Goal: Navigation & Orientation: Find specific page/section

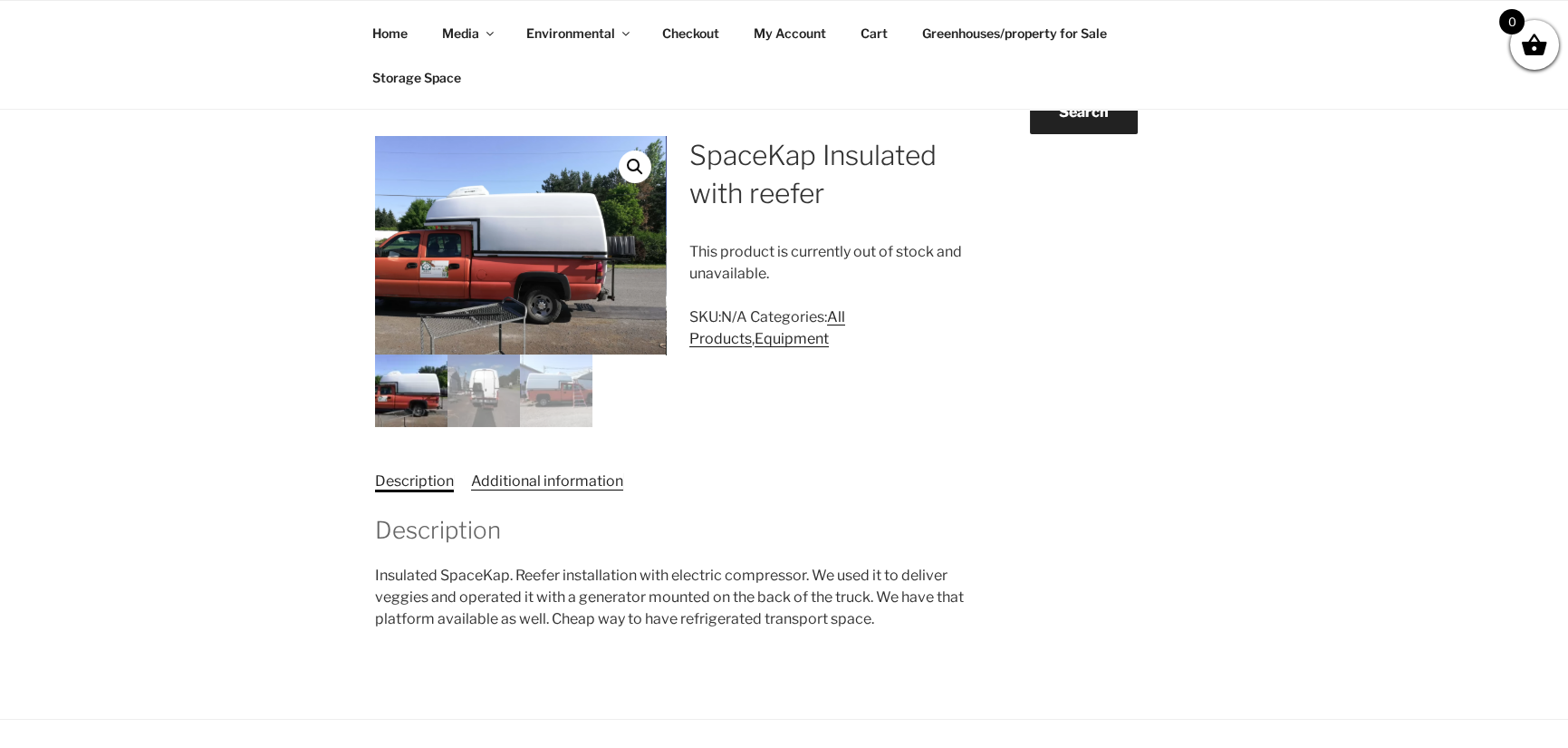
scroll to position [217, 0]
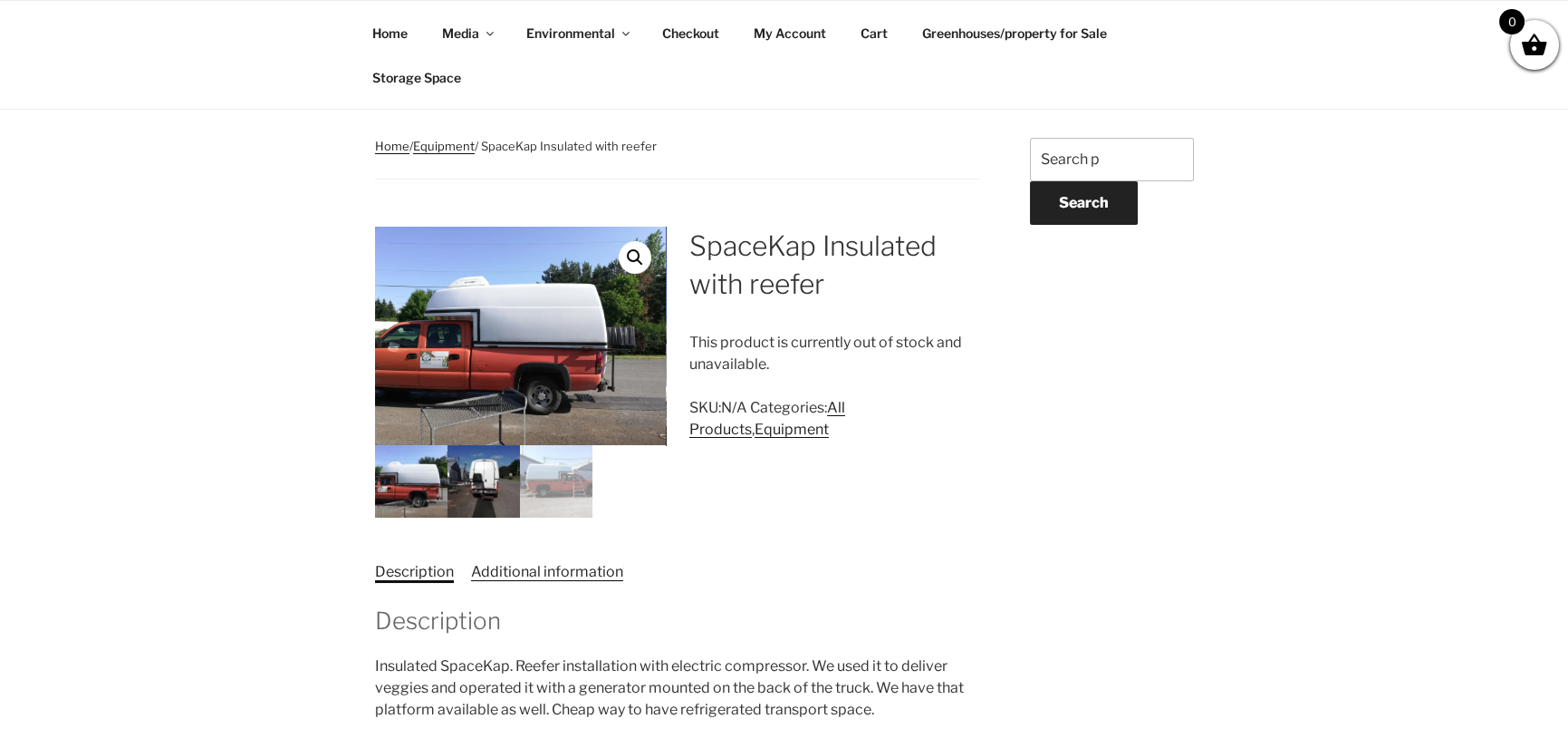
click at [474, 478] on img at bounding box center [484, 481] width 73 height 73
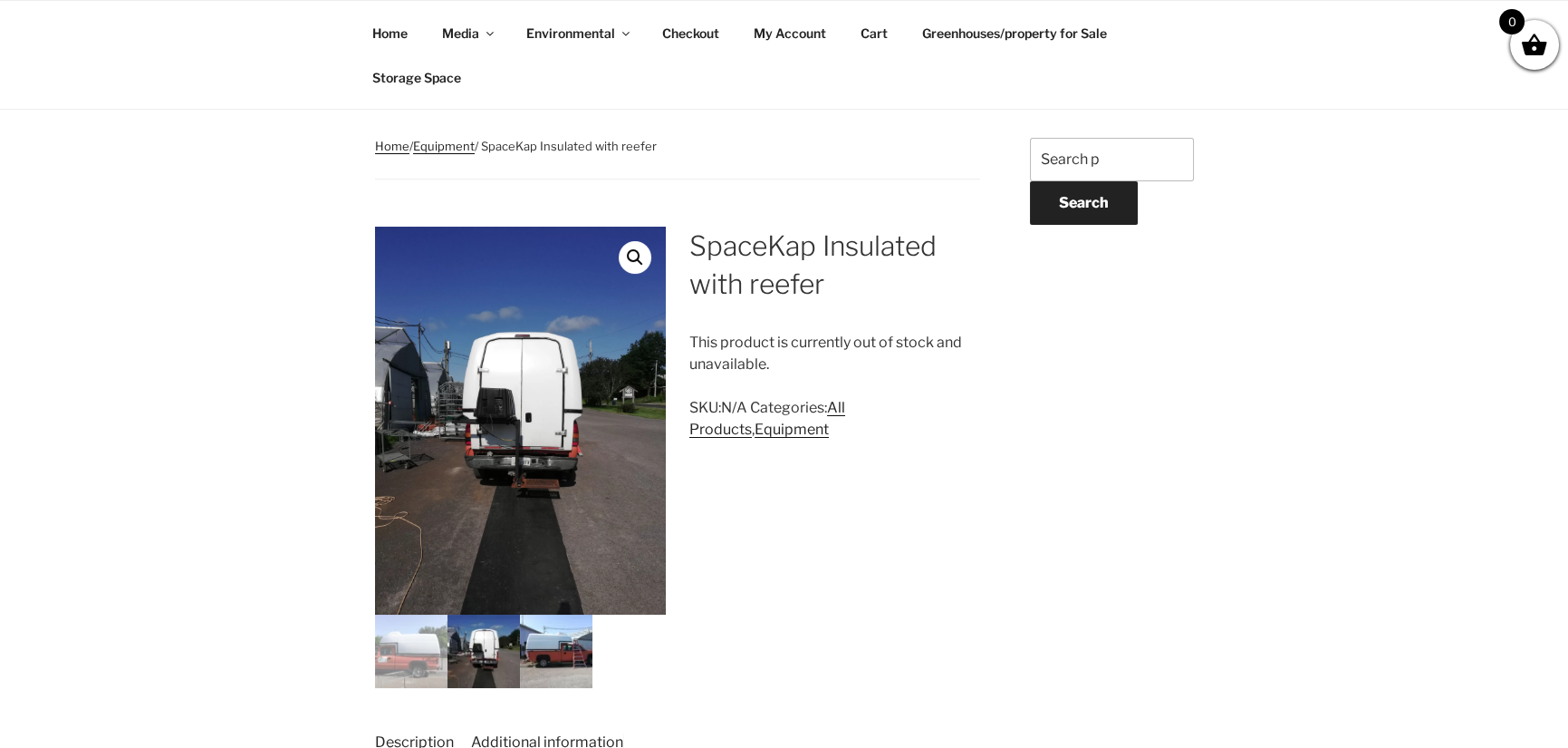
click at [573, 652] on img at bounding box center [556, 650] width 73 height 73
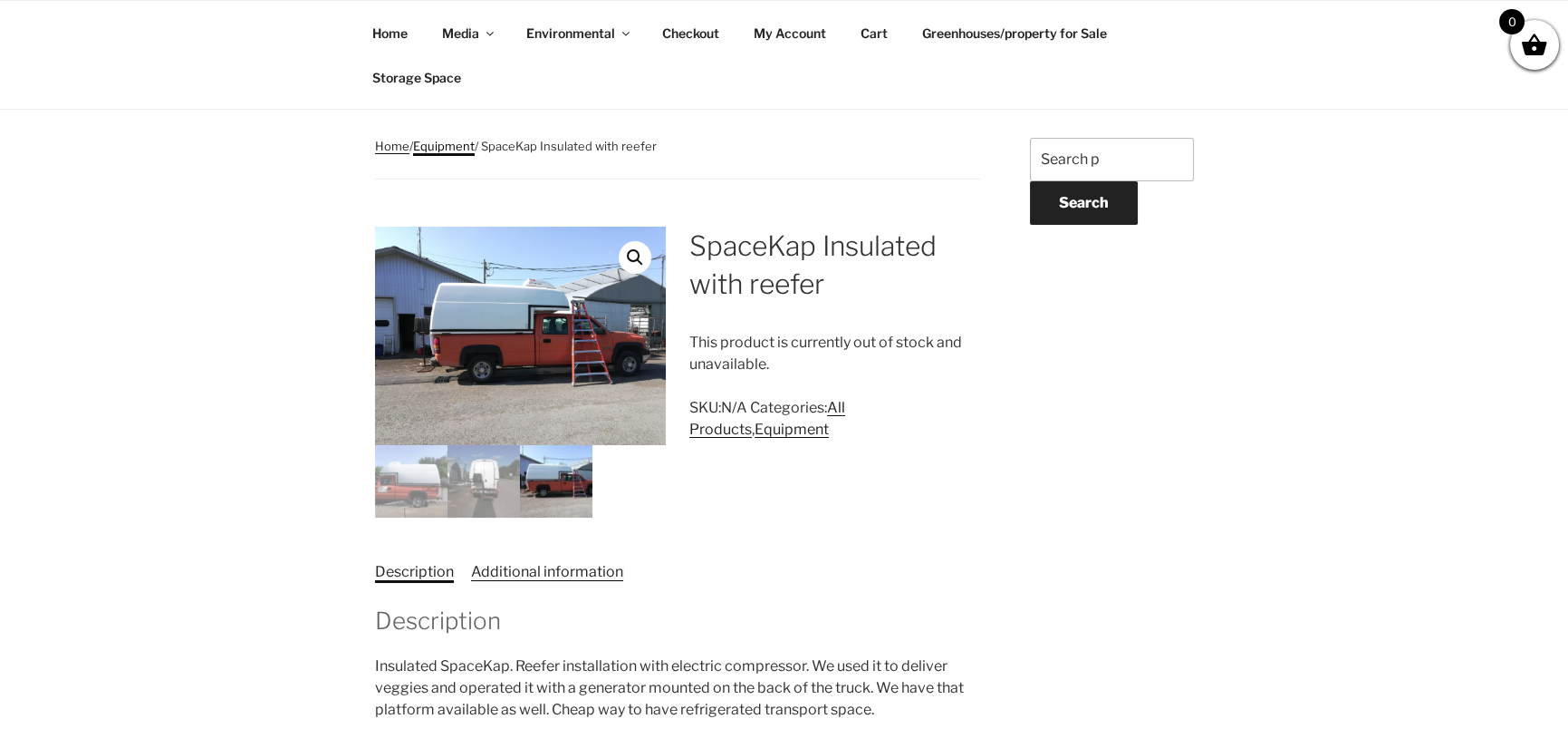
click at [438, 146] on link "Equipment" at bounding box center [444, 145] width 61 height 14
